Goal: Task Accomplishment & Management: Manage account settings

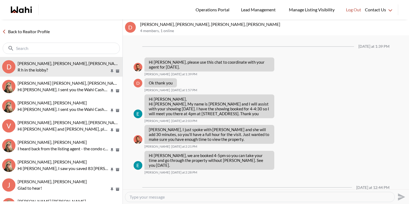
scroll to position [111, 0]
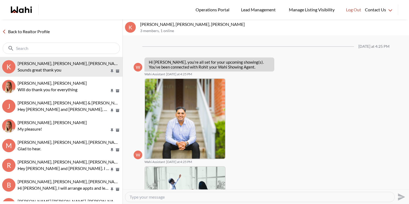
scroll to position [134, 0]
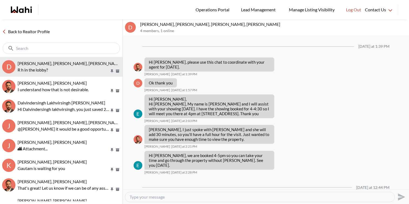
scroll to position [111, 0]
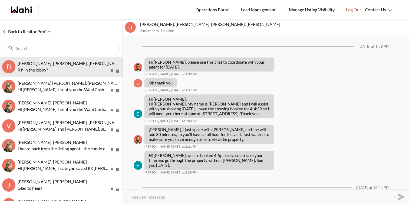
scroll to position [111, 0]
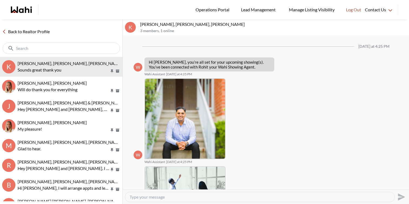
scroll to position [134, 0]
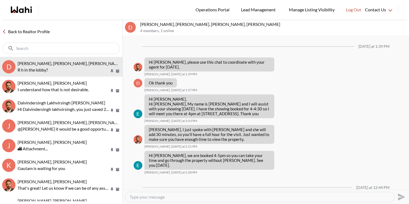
scroll to position [111, 0]
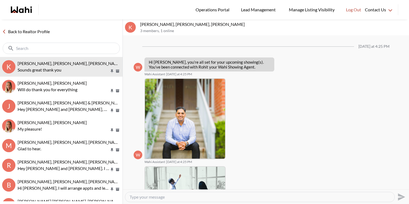
scroll to position [134, 0]
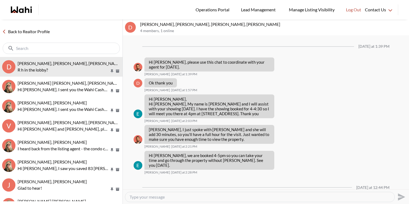
scroll to position [111, 0]
